Goal: Transaction & Acquisition: Purchase product/service

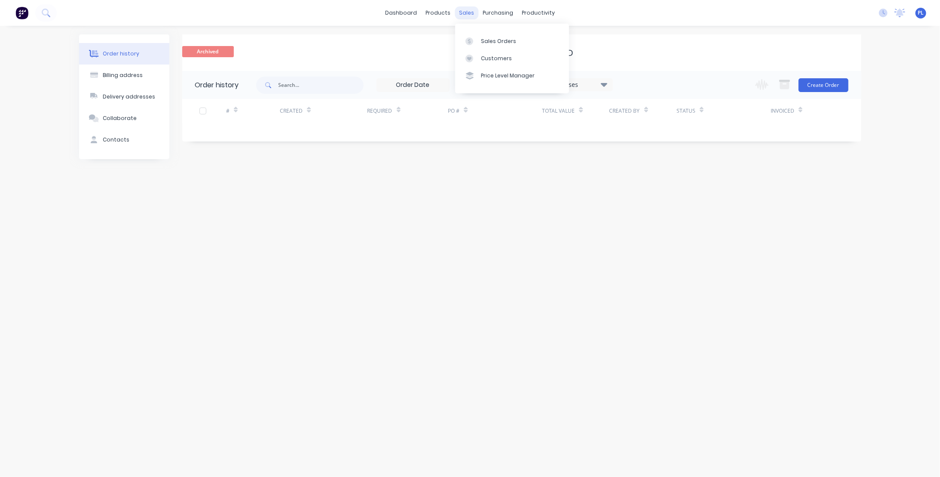
click at [462, 15] on div "sales" at bounding box center [467, 12] width 24 height 13
click at [487, 43] on div "Sales Orders" at bounding box center [498, 41] width 35 height 8
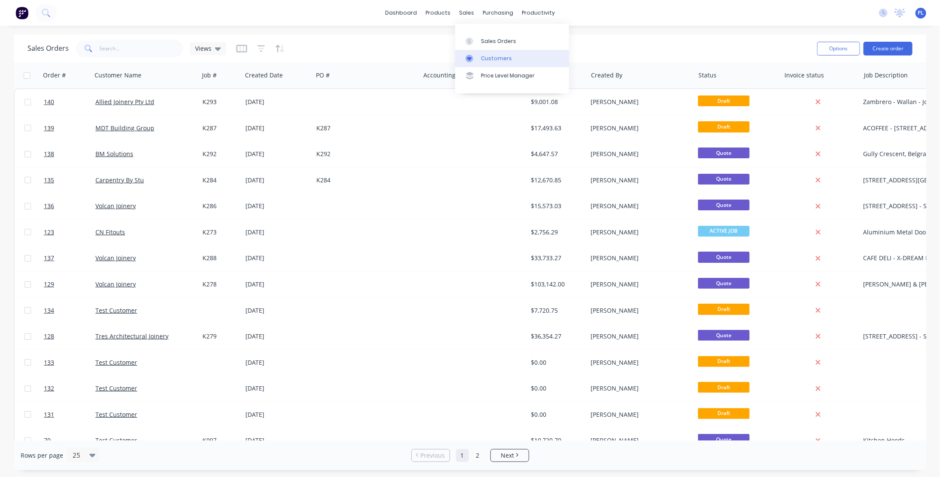
click at [490, 58] on div "Customers" at bounding box center [496, 59] width 31 height 8
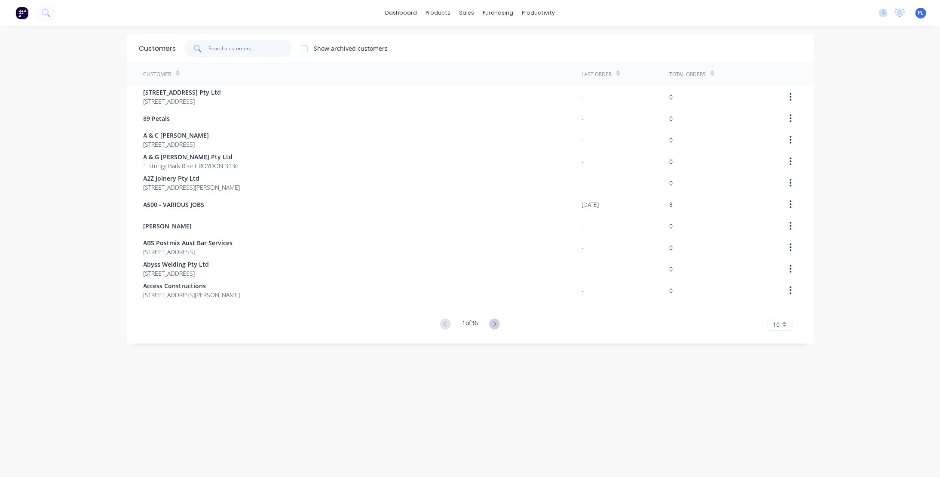
click at [216, 49] on input "text" at bounding box center [250, 48] width 84 height 17
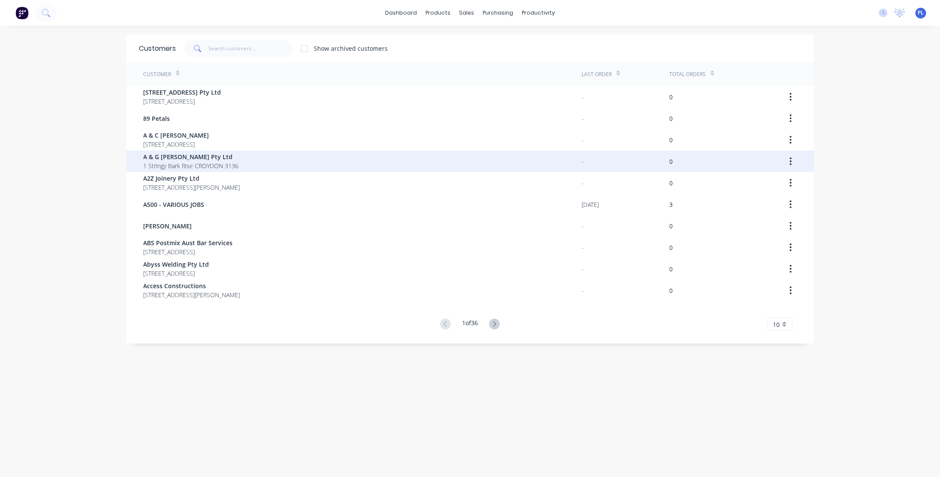
click at [200, 157] on span "A & G [PERSON_NAME] Pty Ltd" at bounding box center [191, 156] width 95 height 9
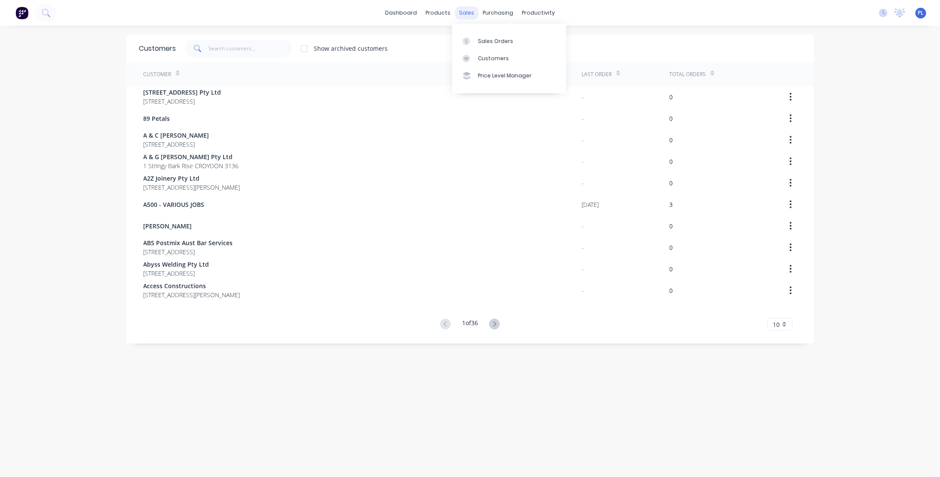
click at [467, 13] on div "sales" at bounding box center [467, 12] width 24 height 13
click at [498, 41] on div "Sales Orders" at bounding box center [495, 41] width 35 height 8
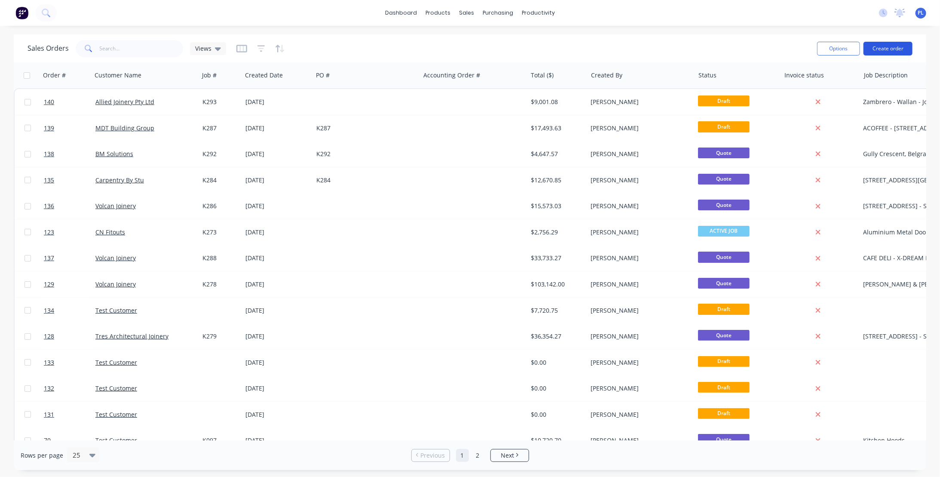
click at [899, 48] on button "Create order" at bounding box center [887, 49] width 49 height 14
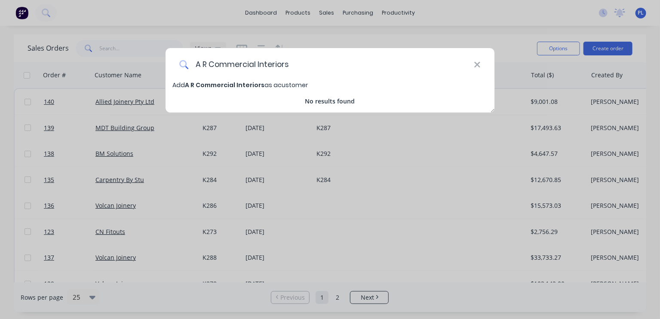
type input "A R Commercial Interiors"
click at [191, 83] on span "A R Commercial Interiors" at bounding box center [225, 85] width 80 height 9
select select "AU"
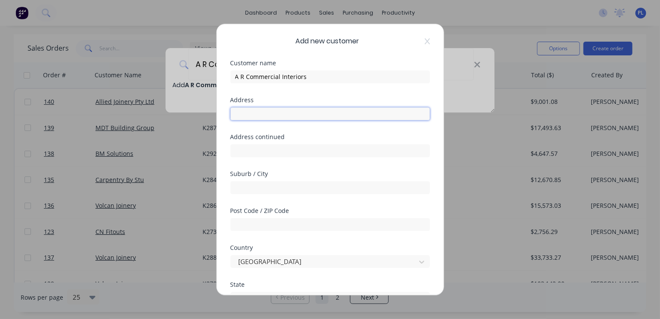
click at [257, 116] on input "text" at bounding box center [329, 113] width 199 height 13
paste input "[STREET_ADDRESS]"
type input "[STREET_ADDRESS]"
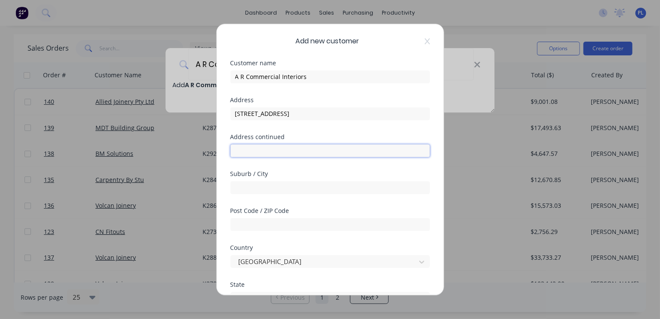
click at [246, 149] on input "text" at bounding box center [329, 150] width 199 height 13
click at [247, 151] on input "text" at bounding box center [329, 150] width 199 height 13
drag, startPoint x: 247, startPoint y: 151, endPoint x: 244, endPoint y: 175, distance: 23.8
click at [244, 175] on div "Suburb / City" at bounding box center [329, 174] width 199 height 6
click at [244, 185] on input "text" at bounding box center [329, 187] width 199 height 13
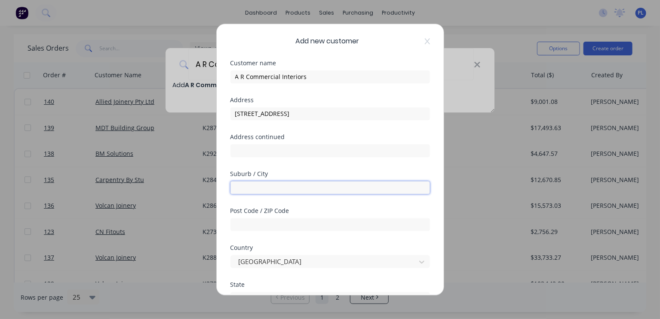
paste input ". Kogarah"
drag, startPoint x: 238, startPoint y: 187, endPoint x: 247, endPoint y: 205, distance: 20.6
click at [239, 189] on input ". Kogarah" at bounding box center [329, 187] width 199 height 13
type input "Kogarah"
click at [278, 212] on div "Post Code / ZIP Code" at bounding box center [329, 211] width 199 height 6
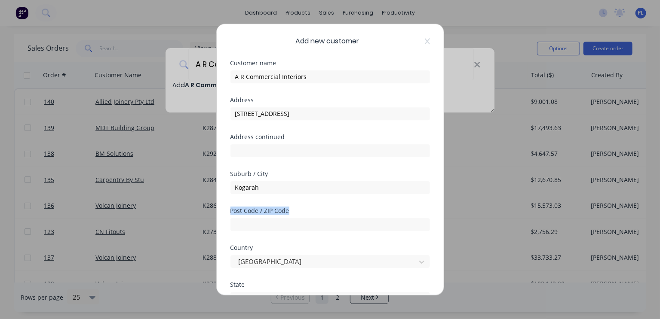
drag, startPoint x: 298, startPoint y: 211, endPoint x: 226, endPoint y: 213, distance: 71.4
click at [226, 213] on div "Add new customer Customer name A R Commercial Interiors Address [STREET_ADDRESS…" at bounding box center [330, 160] width 227 height 272
click at [280, 217] on div at bounding box center [329, 223] width 199 height 15
click at [297, 212] on div "Post Code / ZIP Code" at bounding box center [329, 211] width 199 height 6
click at [295, 210] on div "Post Code / ZIP Code" at bounding box center [329, 211] width 199 height 6
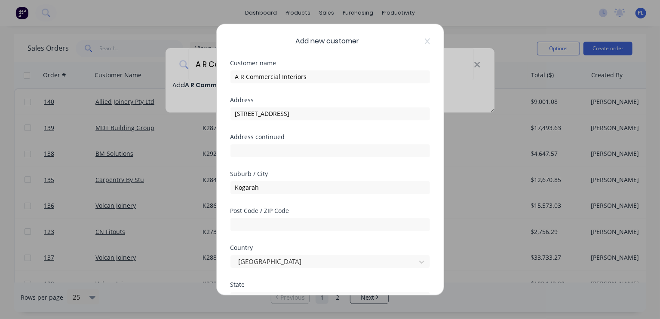
click at [287, 208] on div "Post Code / ZIP Code" at bounding box center [329, 211] width 199 height 6
click at [229, 211] on div "Add new customer Customer name A R Commercial Interiors Address [STREET_ADDRESS…" at bounding box center [330, 160] width 227 height 272
click at [238, 222] on input "text" at bounding box center [329, 224] width 199 height 13
type input "1485"
click at [294, 276] on div "Country [GEOGRAPHIC_DATA]" at bounding box center [329, 263] width 199 height 37
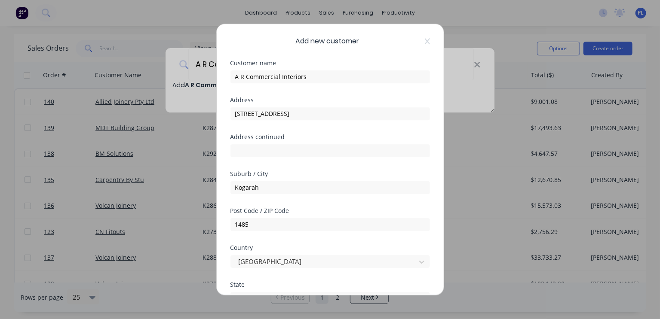
click at [280, 285] on div "State" at bounding box center [329, 285] width 199 height 6
click at [233, 286] on div "State" at bounding box center [329, 285] width 199 height 6
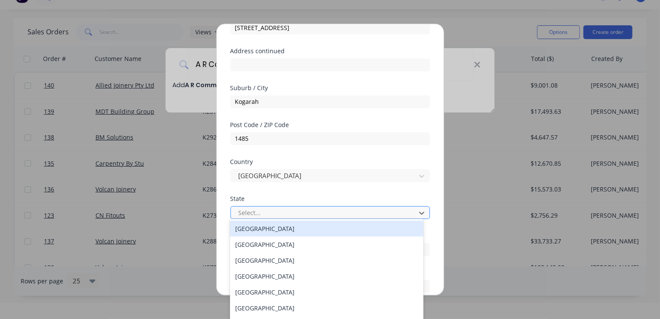
click at [253, 213] on div at bounding box center [325, 213] width 174 height 11
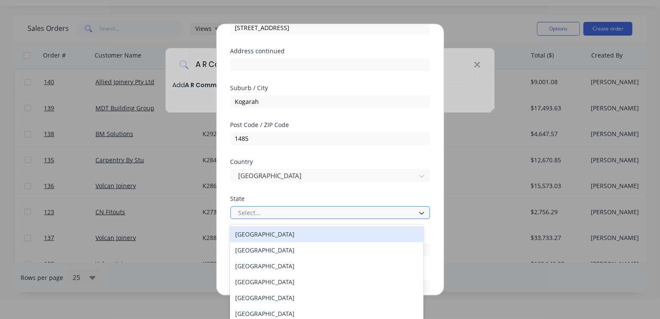
scroll to position [22, 0]
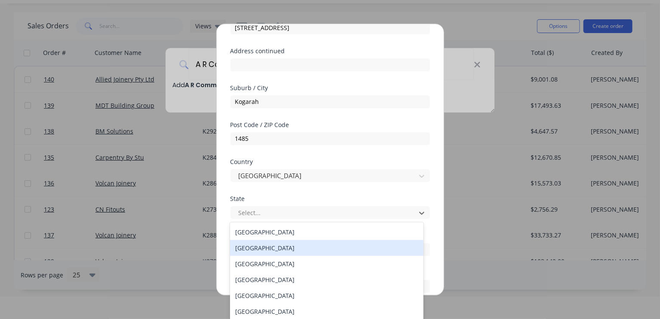
click at [258, 249] on div "[GEOGRAPHIC_DATA]" at bounding box center [326, 248] width 193 height 16
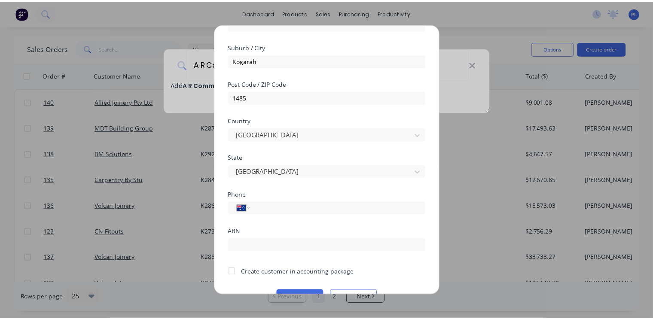
scroll to position [147, 0]
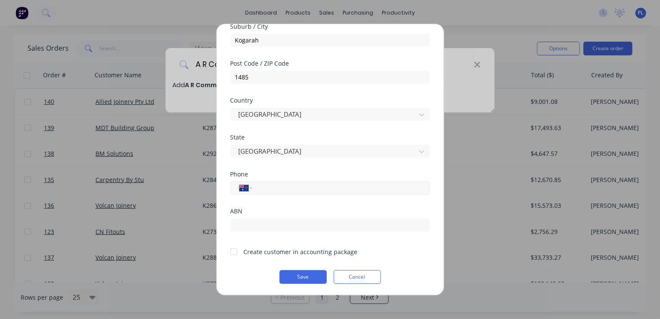
click at [262, 187] on input "tel" at bounding box center [339, 188] width 162 height 10
paste input "[PHONE_NUMBER]"
type input "[PHONE_NUMBER]"
click at [300, 276] on button "Save" at bounding box center [302, 277] width 47 height 14
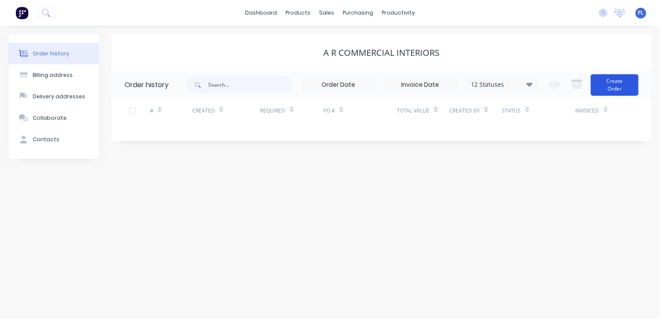
click at [618, 87] on button "Create Order" at bounding box center [615, 84] width 48 height 21
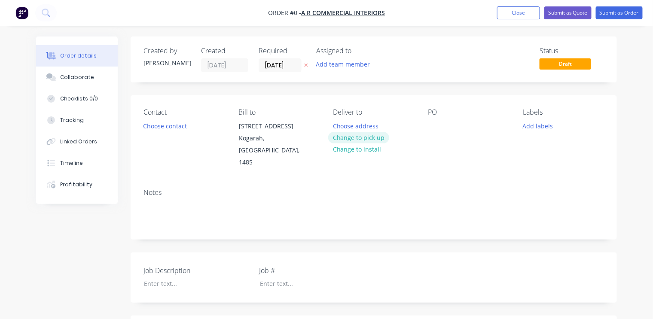
click at [351, 136] on button "Change to pick up" at bounding box center [358, 138] width 61 height 12
click at [152, 278] on div at bounding box center [191, 284] width 107 height 12
paste div
drag, startPoint x: 145, startPoint y: 270, endPoint x: 158, endPoint y: 279, distance: 16.0
click at [145, 278] on div "[STREET_ADDRESS]" at bounding box center [191, 284] width 107 height 12
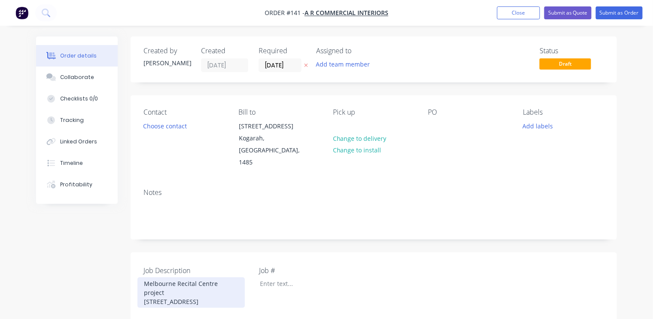
click at [218, 278] on div "[GEOGRAPHIC_DATA] project [STREET_ADDRESS]" at bounding box center [191, 293] width 107 height 31
click at [387, 284] on div "Job Description [GEOGRAPHIC_DATA] Project [STREET_ADDRESS] Job #" at bounding box center [374, 287] width 487 height 68
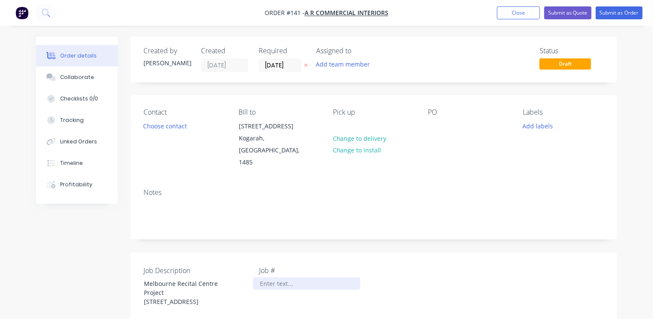
click at [294, 278] on div at bounding box center [306, 284] width 107 height 12
click at [453, 219] on div "Notes" at bounding box center [374, 211] width 487 height 58
click at [542, 126] on button "Add labels" at bounding box center [538, 126] width 40 height 12
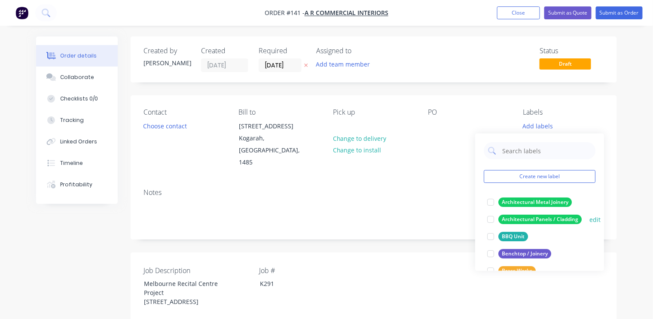
click at [543, 218] on div "Architectural Panels / Cladding" at bounding box center [540, 219] width 83 height 9
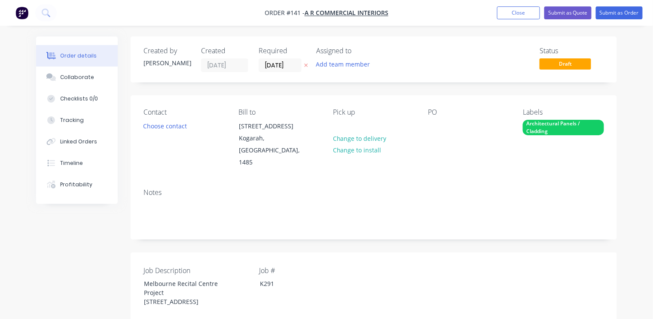
click at [439, 182] on div "Notes" at bounding box center [374, 211] width 487 height 58
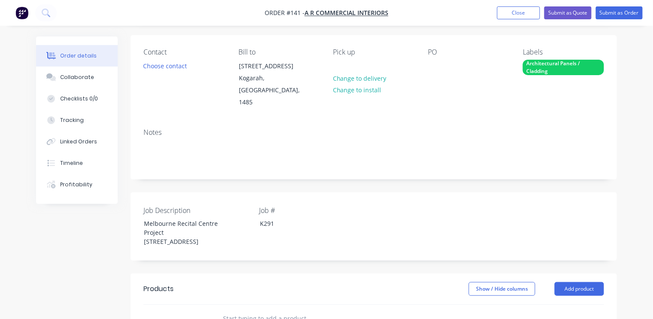
scroll to position [172, 0]
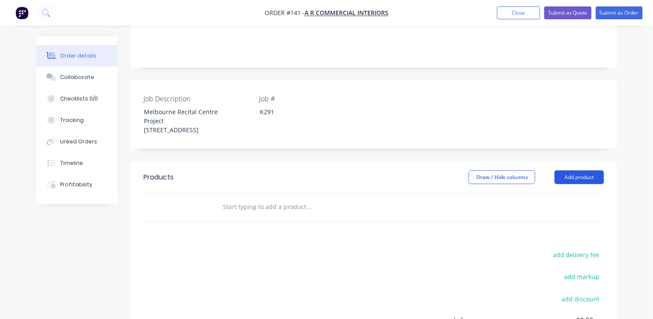
click at [579, 171] on button "Add product" at bounding box center [579, 178] width 49 height 14
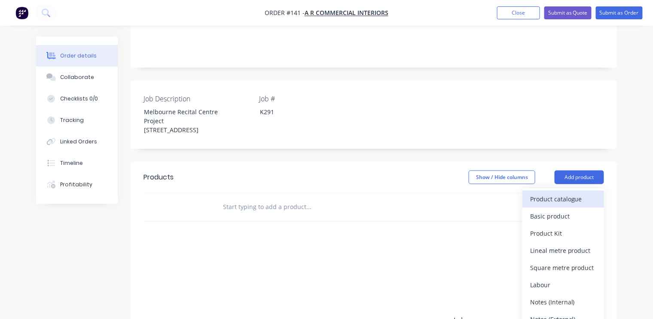
click at [561, 193] on div "Product catalogue" at bounding box center [563, 199] width 66 height 12
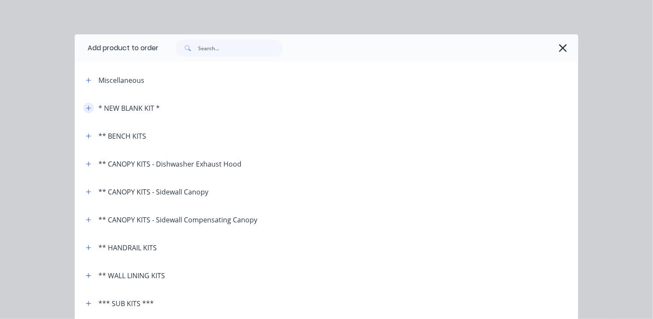
click at [86, 110] on icon "button" at bounding box center [88, 108] width 5 height 6
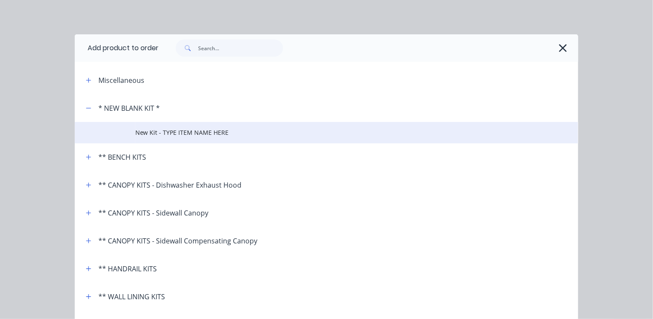
click at [186, 134] on span "New Kit - TYPE ITEM NAME HERE" at bounding box center [312, 132] width 355 height 9
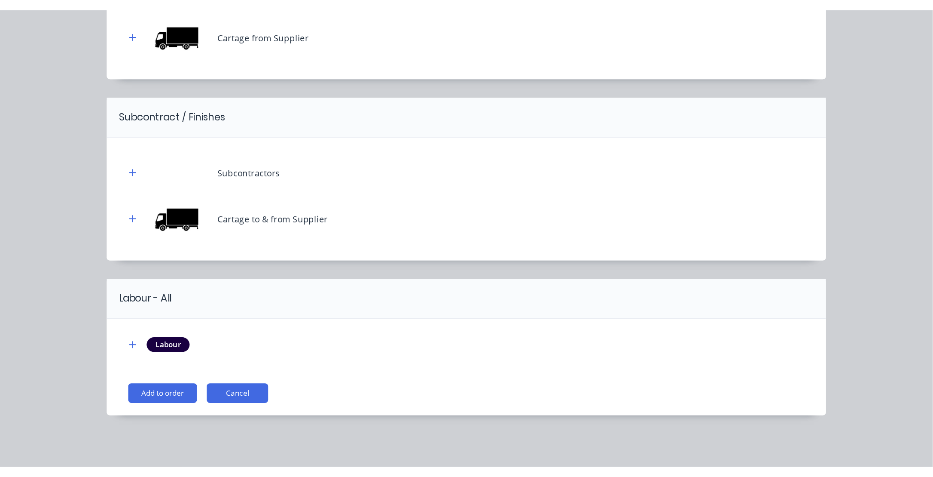
scroll to position [258, 0]
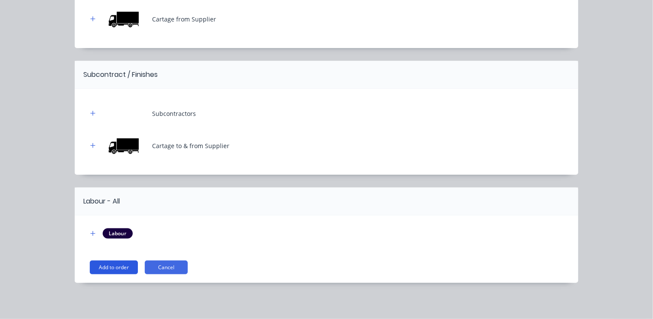
click at [125, 268] on button "Add to order" at bounding box center [114, 268] width 48 height 14
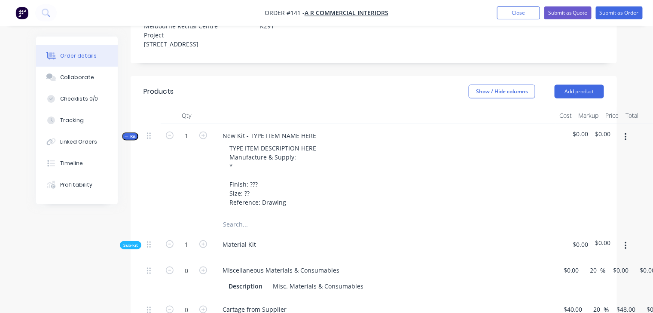
click at [383, 160] on div "TYPE ITEM DESCRIPTION HERE Manufacture & Supply: * Finish: ??? Size: ?? Referen…" at bounding box center [384, 175] width 337 height 67
click at [263, 129] on div "New Kit - TYPE ITEM NAME HERE" at bounding box center [269, 135] width 107 height 12
click at [382, 233] on div "Material Kit" at bounding box center [384, 246] width 344 height 26
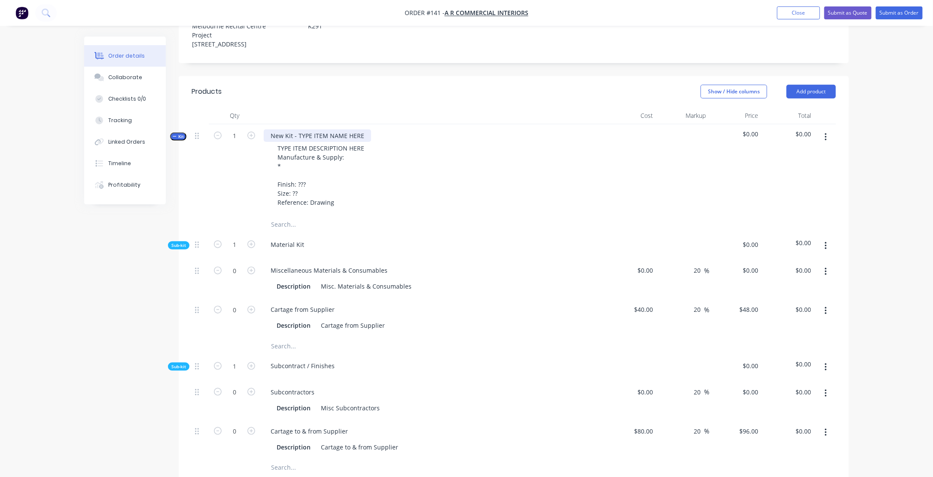
click at [279, 129] on div "New Kit - TYPE ITEM NAME HERE" at bounding box center [317, 135] width 107 height 12
drag, startPoint x: 271, startPoint y: 114, endPoint x: 380, endPoint y: 116, distance: 109.2
click at [380, 124] on div "New Kit - TYPE ITEM NAME HERE TYPE ITEM DESCRIPTION HERE Manufacture & Supply: …" at bounding box center [432, 170] width 344 height 92
click at [421, 163] on div "TYPE ITEM DESCRIPTION HERE Manufacture & Supply: * Finish: ??? Size: ?? Referen…" at bounding box center [432, 175] width 337 height 67
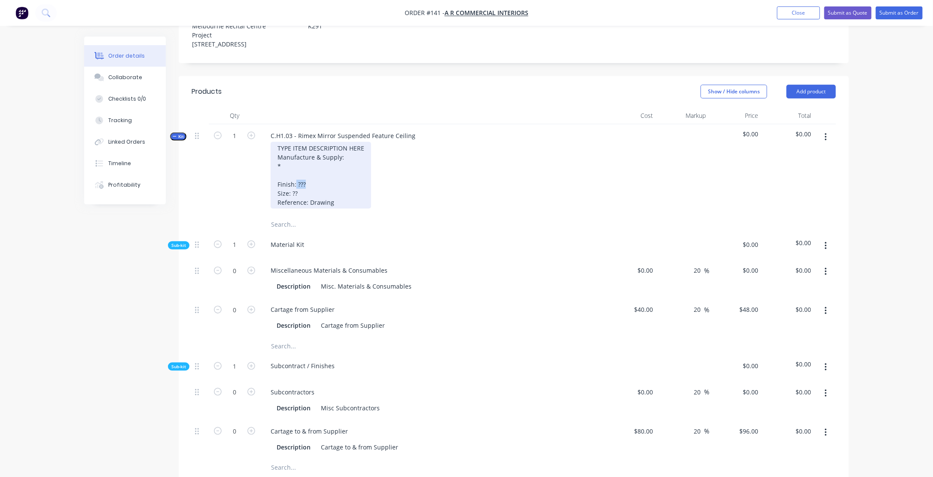
drag, startPoint x: 296, startPoint y: 161, endPoint x: 305, endPoint y: 162, distance: 9.1
click at [305, 162] on div "TYPE ITEM DESCRIPTION HERE Manufacture & Supply: * Finish: ??? Size: ?? Referen…" at bounding box center [321, 175] width 101 height 67
click at [278, 161] on div "TYPE ITEM DESCRIPTION HERE Manufacture & Supply: * Finish: ??? Size: ?? Referen…" at bounding box center [321, 175] width 101 height 67
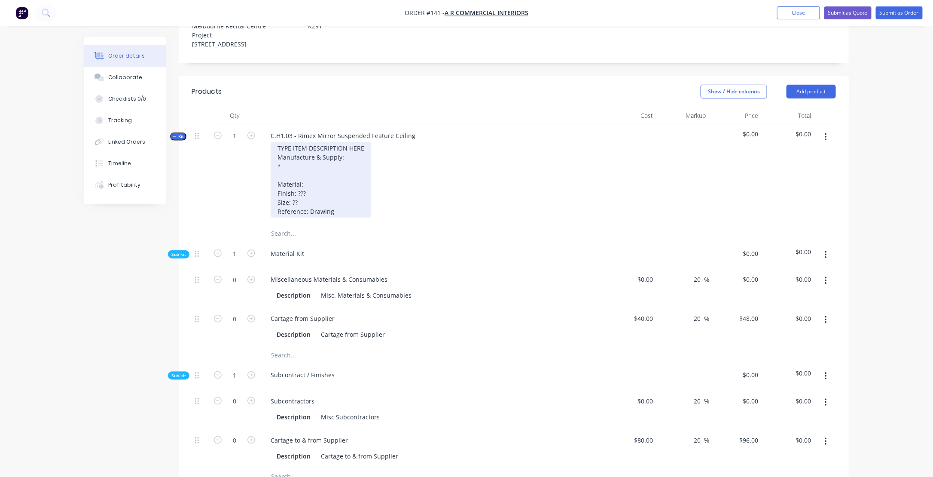
click at [306, 162] on div "TYPE ITEM DESCRIPTION HERE Manufacture & Supply: * Material: Finish: ??? Size: …" at bounding box center [321, 180] width 101 height 76
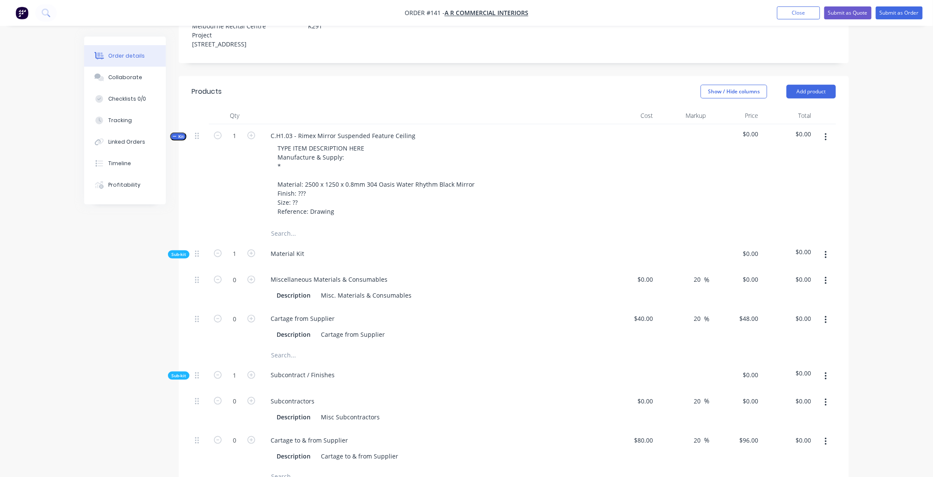
drag, startPoint x: 466, startPoint y: 238, endPoint x: 460, endPoint y: 237, distance: 6.5
click at [462, 242] on div "Material Kit" at bounding box center [432, 255] width 344 height 26
